Goal: Find specific page/section: Find specific page/section

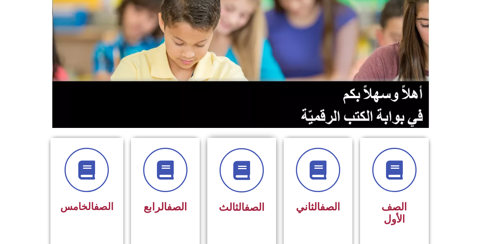
scroll to position [115, 0]
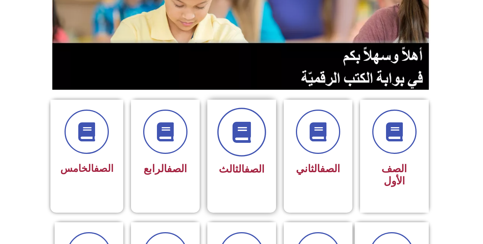
click at [249, 140] on icon at bounding box center [241, 132] width 21 height 21
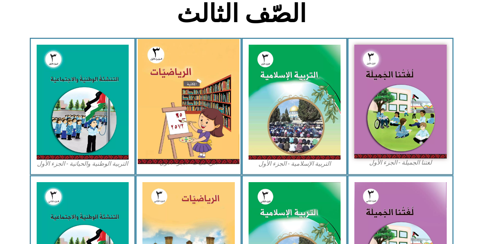
scroll to position [191, 0]
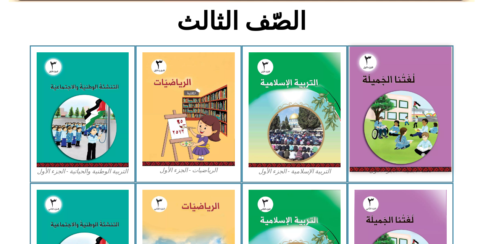
click at [397, 92] on img at bounding box center [401, 109] width 102 height 125
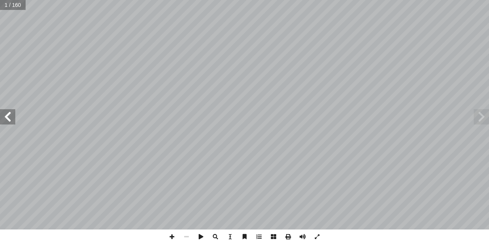
click at [10, 119] on span at bounding box center [7, 116] width 15 height 15
click at [9, 119] on span at bounding box center [7, 116] width 15 height 15
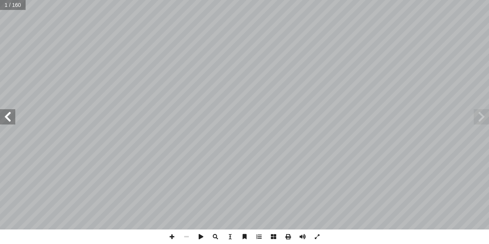
click at [6, 120] on span at bounding box center [7, 116] width 15 height 15
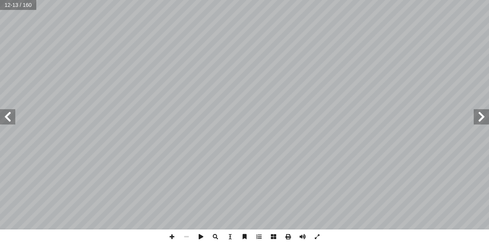
click at [6, 120] on span at bounding box center [7, 116] width 15 height 15
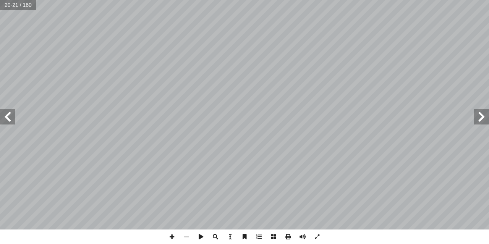
click at [6, 120] on span at bounding box center [7, 116] width 15 height 15
click at [3, 113] on span at bounding box center [7, 116] width 15 height 15
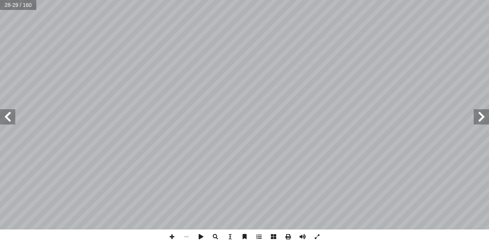
click at [3, 113] on span at bounding box center [7, 116] width 15 height 15
click at [4, 113] on span at bounding box center [7, 116] width 15 height 15
click at [482, 116] on span at bounding box center [481, 116] width 15 height 15
click at [174, 239] on span at bounding box center [172, 237] width 15 height 15
